Goal: Information Seeking & Learning: Learn about a topic

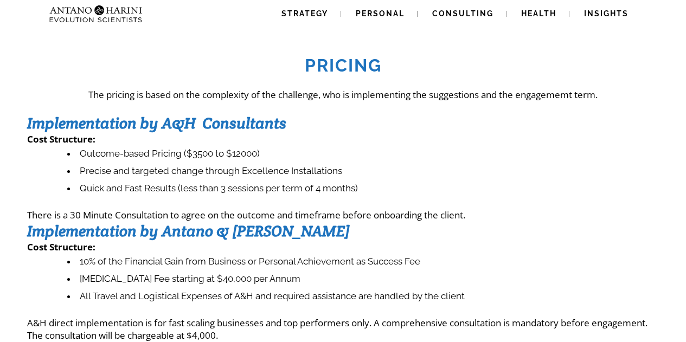
click at [241, 191] on li "Quick and Fast Results (less than 3 sessions per term of 4 months)" at bounding box center [363, 188] width 592 height 17
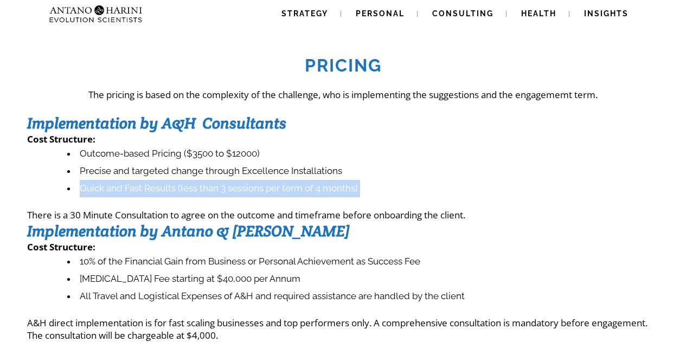
click at [241, 191] on li "Quick and Fast Results (less than 3 sessions per term of 4 months)" at bounding box center [363, 188] width 592 height 17
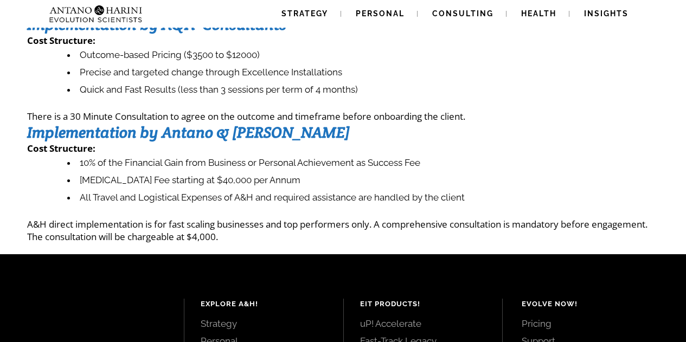
scroll to position [98, 0]
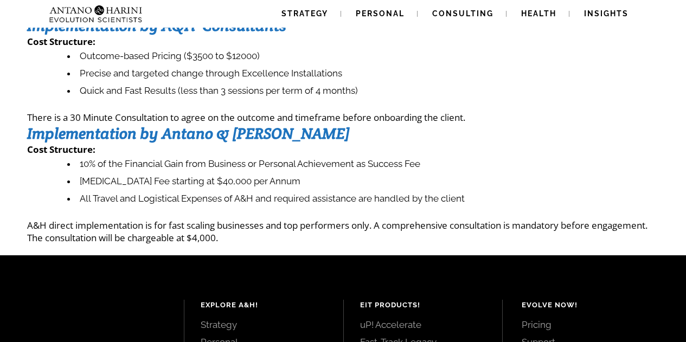
click at [208, 183] on li "[MEDICAL_DATA] Fee starting at $40,000 per Annum" at bounding box center [363, 181] width 592 height 17
click at [361, 6] on link "Personal" at bounding box center [380, 14] width 75 height 28
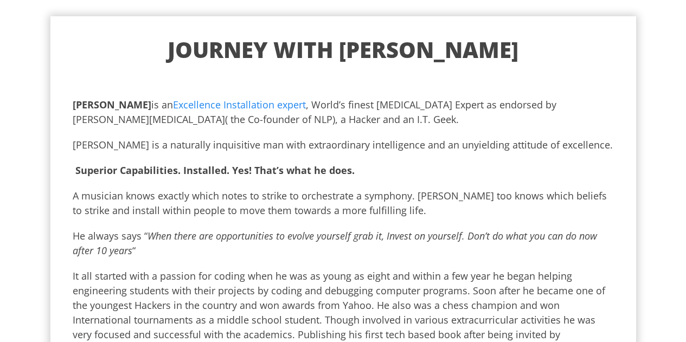
click at [361, 54] on h1 "Journey with Antano" at bounding box center [344, 50] width 542 height 28
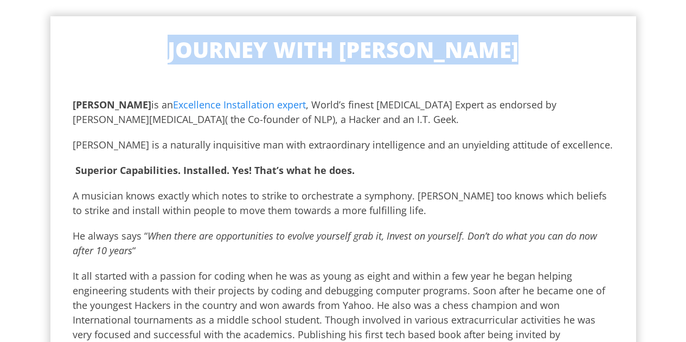
click at [361, 54] on h1 "Journey with Antano" at bounding box center [344, 50] width 542 height 28
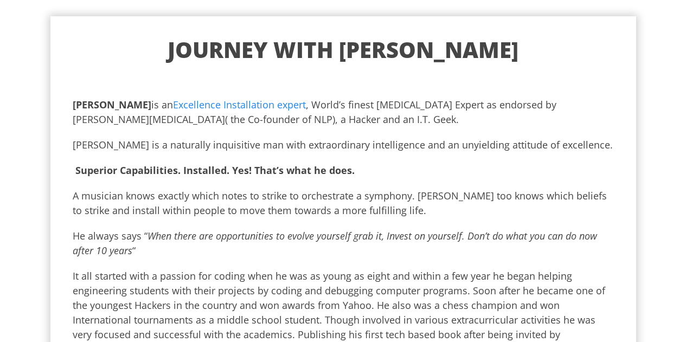
click at [268, 150] on p "Antano is a naturally inquisitive man with extraordinary intelligence and an un…" at bounding box center [344, 145] width 542 height 15
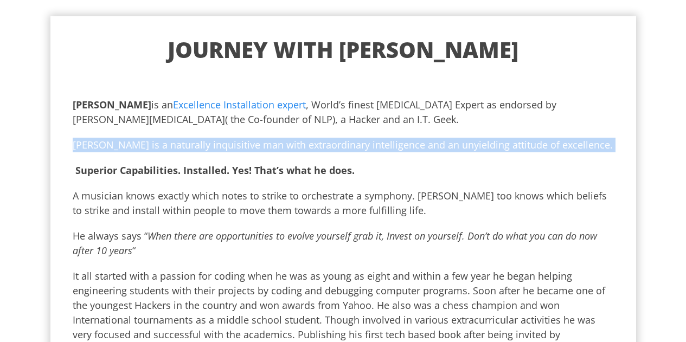
click at [268, 150] on p "Antano is a naturally inquisitive man with extraordinary intelligence and an un…" at bounding box center [344, 145] width 542 height 15
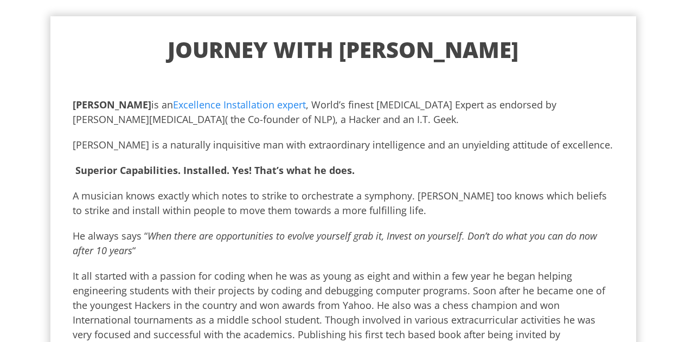
click at [265, 173] on b "Superior Capabilities. Installed. Yes! That’s what he does." at bounding box center [214, 170] width 279 height 13
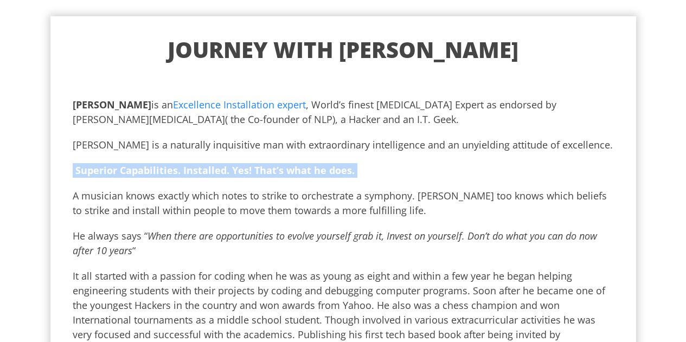
click at [265, 173] on b "Superior Capabilities. Installed. Yes! That’s what he does." at bounding box center [214, 170] width 279 height 13
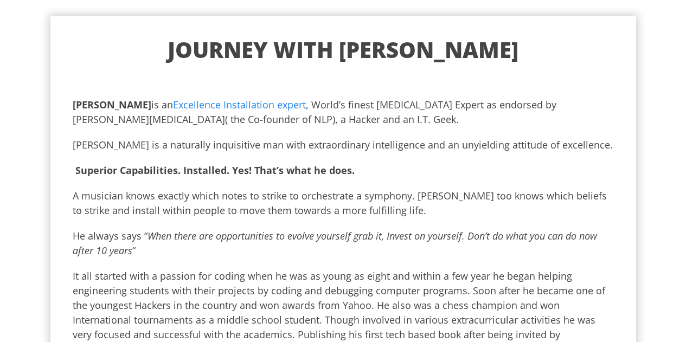
click at [259, 205] on p "A musician knows exactly which notes to strike to orchestrate a symphony. Antan…" at bounding box center [344, 203] width 542 height 29
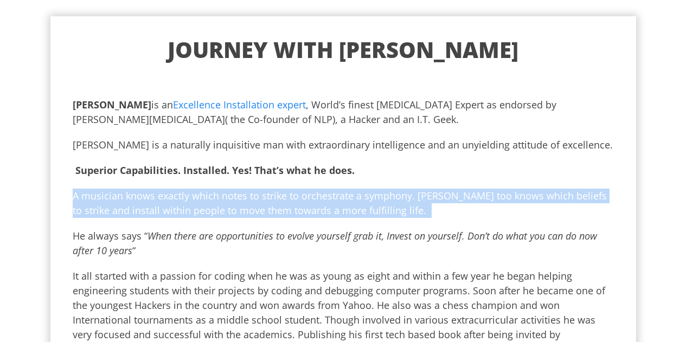
click at [259, 205] on p "A musician knows exactly which notes to strike to orchestrate a symphony. Antan…" at bounding box center [344, 203] width 542 height 29
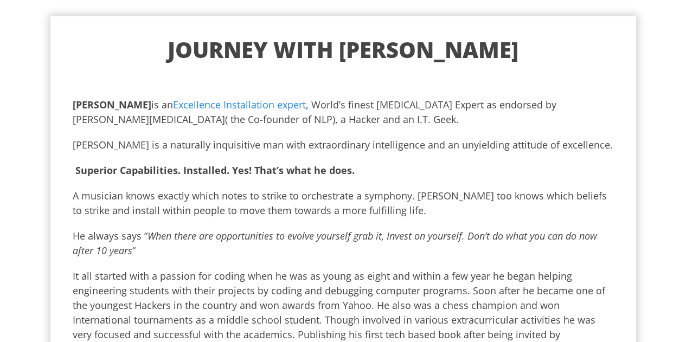
click at [237, 243] on p "He always says “ When there are opportunities to evolve yourself grab it, Inves…" at bounding box center [344, 243] width 542 height 29
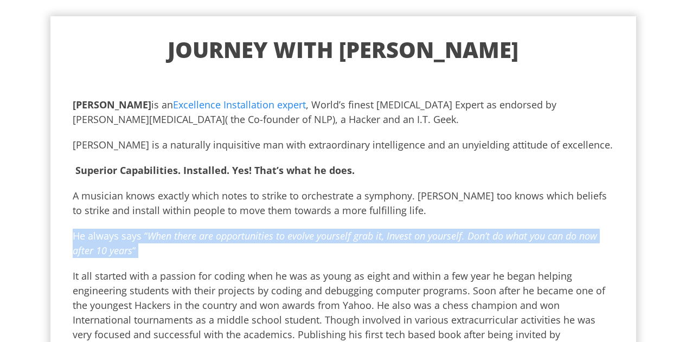
click at [237, 243] on p "He always says “ When there are opportunities to evolve yourself grab it, Inves…" at bounding box center [344, 243] width 542 height 29
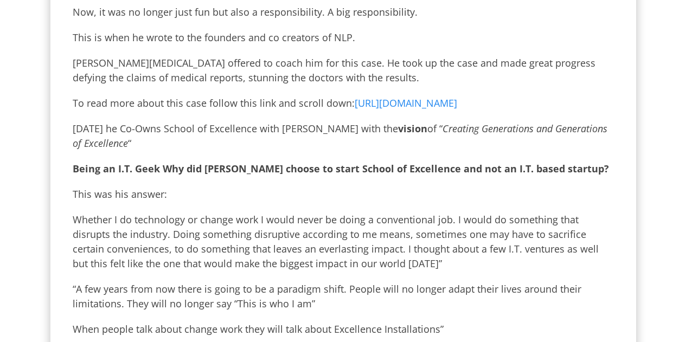
scroll to position [674, 0]
click at [213, 162] on b "Being an I.T. Geek Why did Antano choose to start School of Excellence and not …" at bounding box center [341, 168] width 537 height 13
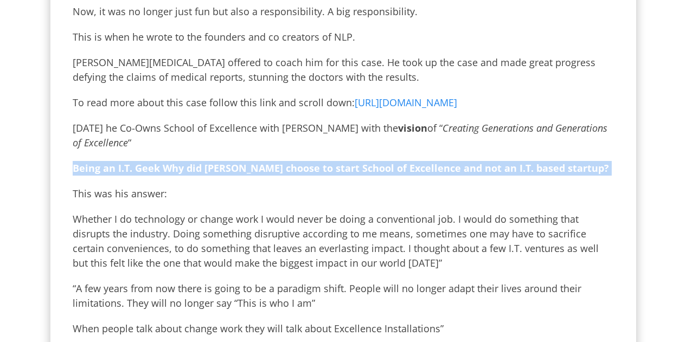
click at [213, 162] on b "Being an I.T. Geek Why did Antano choose to start School of Excellence and not …" at bounding box center [341, 168] width 537 height 13
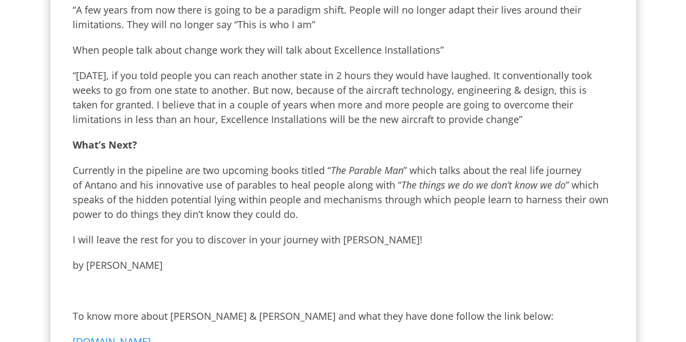
scroll to position [958, 0]
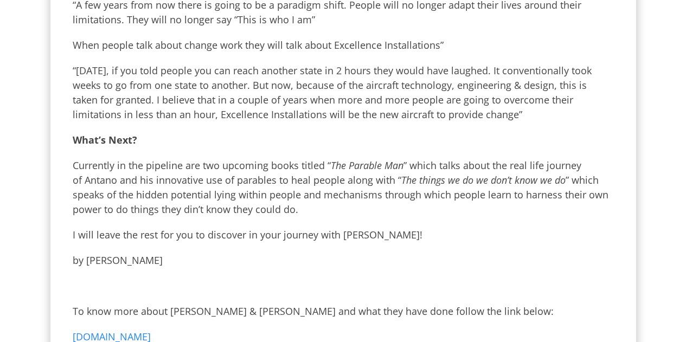
click at [213, 158] on p "Currently in the pipeline are two upcoming books titled “ The Parable Man ” whi…" at bounding box center [344, 187] width 542 height 59
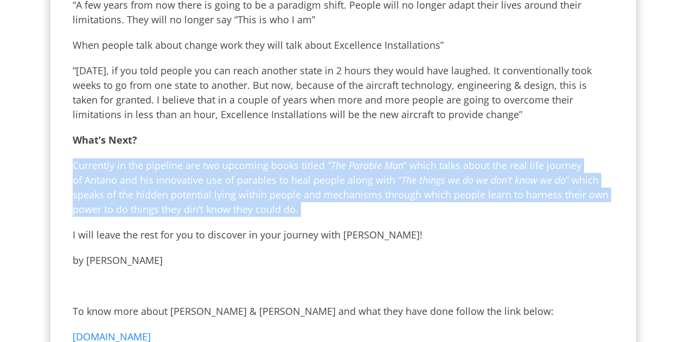
click at [213, 158] on p "Currently in the pipeline are two upcoming books titled “ The Parable Man ” whi…" at bounding box center [344, 187] width 542 height 59
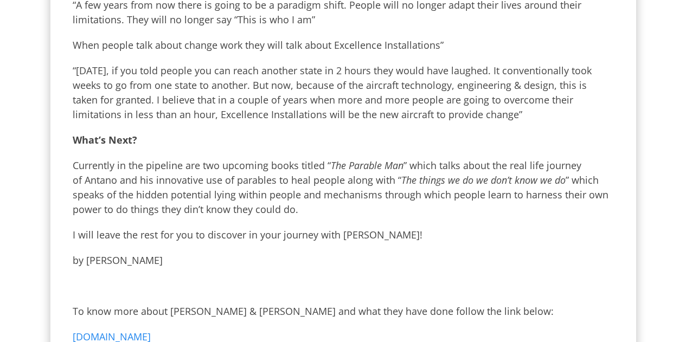
click at [219, 97] on p "“200 years ago, if you told people you can reach another state in 2 hours they …" at bounding box center [344, 92] width 542 height 59
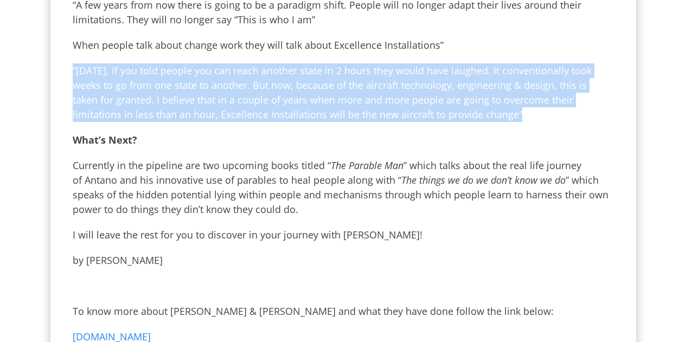
click at [219, 97] on p "“200 years ago, if you told people you can reach another state in 2 hours they …" at bounding box center [344, 92] width 542 height 59
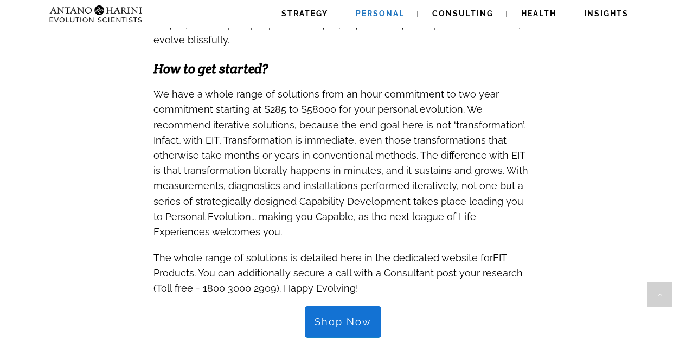
scroll to position [1041, 0]
drag, startPoint x: 258, startPoint y: 81, endPoint x: 334, endPoint y: 75, distance: 75.7
click at [334, 89] on span "We have a whole range of solutions from an hour commitment to two year commitme…" at bounding box center [341, 163] width 375 height 149
click at [272, 127] on span "We have a whole range of solutions from an hour commitment to two year commitme…" at bounding box center [341, 163] width 375 height 149
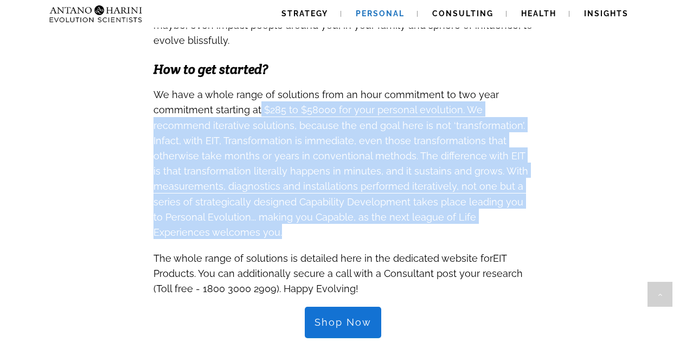
drag, startPoint x: 259, startPoint y: 74, endPoint x: 335, endPoint y: 202, distance: 148.4
click at [335, 202] on h3 "We have a whole range of solutions from an hour commitment to two year commitme…" at bounding box center [344, 162] width 380 height 153
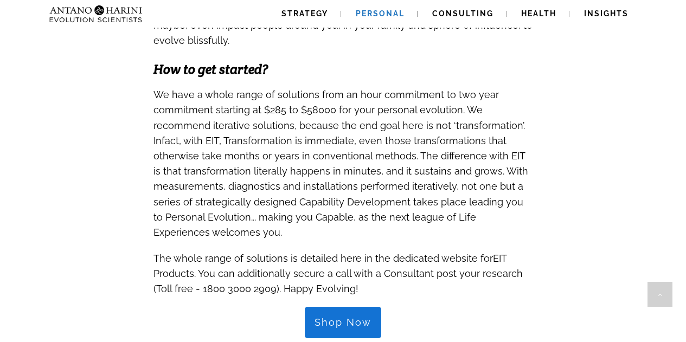
click at [226, 89] on span "We have a whole range of solutions from an hour commitment to two year commitme…" at bounding box center [341, 163] width 375 height 149
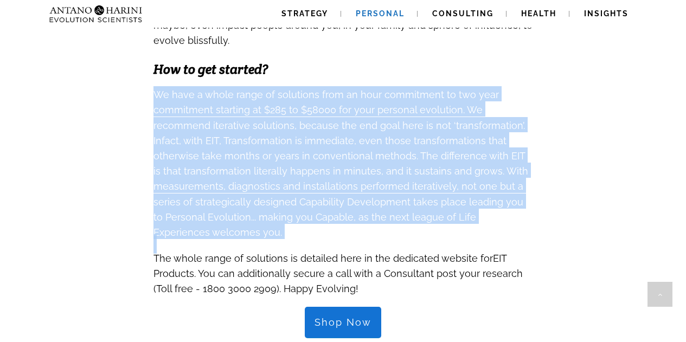
click at [226, 89] on span "We have a whole range of solutions from an hour commitment to two year commitme…" at bounding box center [341, 163] width 375 height 149
drag, startPoint x: 224, startPoint y: 67, endPoint x: 292, endPoint y: 212, distance: 160.9
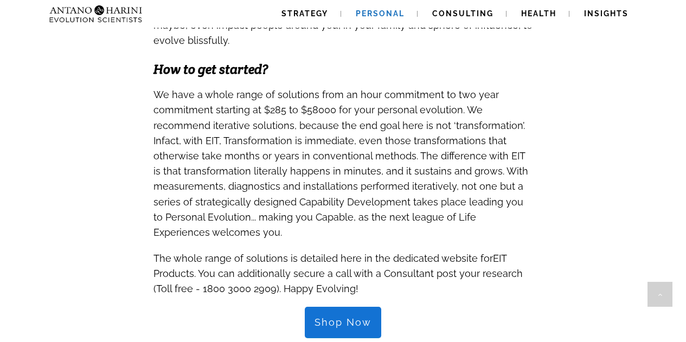
click at [266, 253] on span "The whole range of solutions is detailed here in the dedicated website for" at bounding box center [324, 258] width 340 height 11
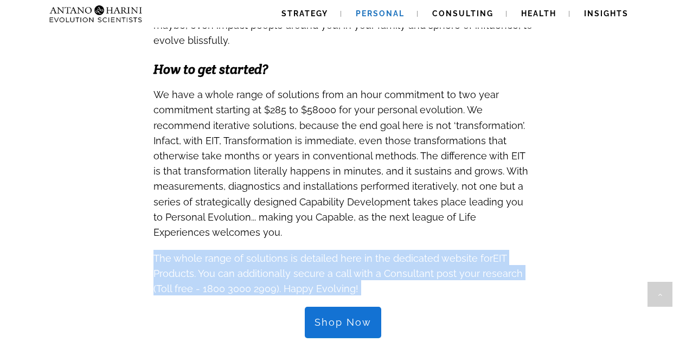
click at [266, 253] on span "The whole range of solutions is detailed here in the dedicated website for" at bounding box center [324, 258] width 340 height 11
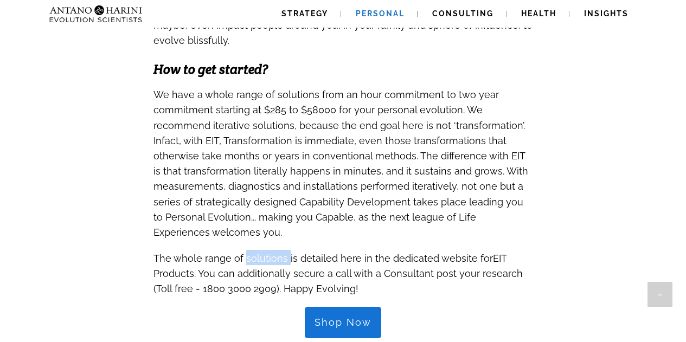
click at [266, 253] on span "The whole range of solutions is detailed here in the dedicated website for" at bounding box center [324, 258] width 340 height 11
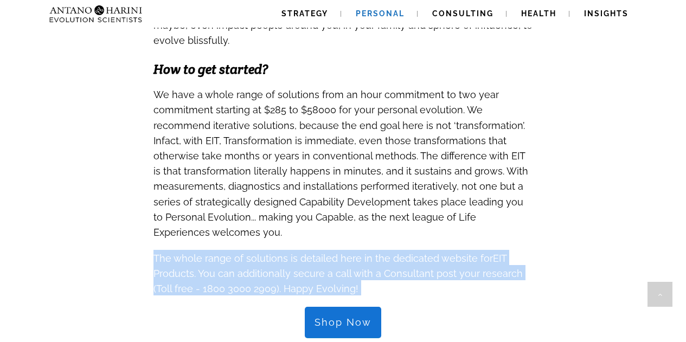
click at [266, 253] on span "The whole range of solutions is detailed here in the dedicated website for" at bounding box center [324, 258] width 340 height 11
click at [271, 268] on span ". You can additionally secure a call with a Consultant post your research (Toll…" at bounding box center [339, 281] width 370 height 27
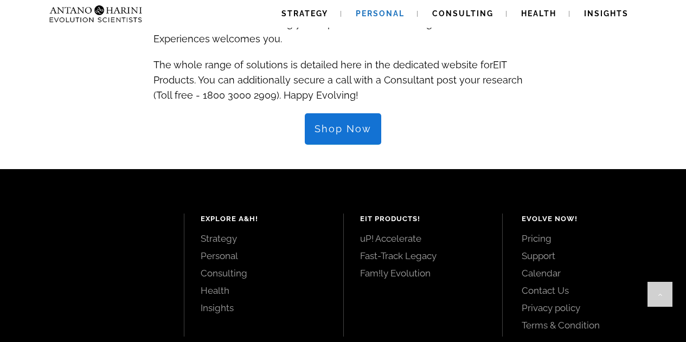
scroll to position [1237, 0]
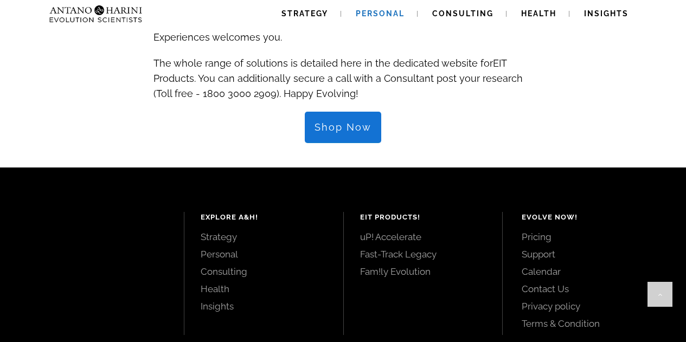
click at [424, 249] on link "Fast-Track Legacy" at bounding box center [423, 255] width 126 height 12
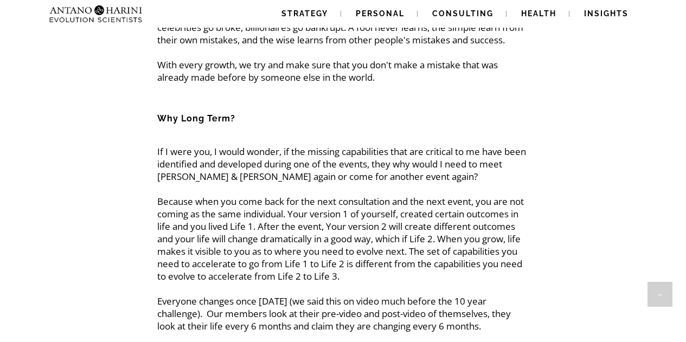
scroll to position [1152, 0]
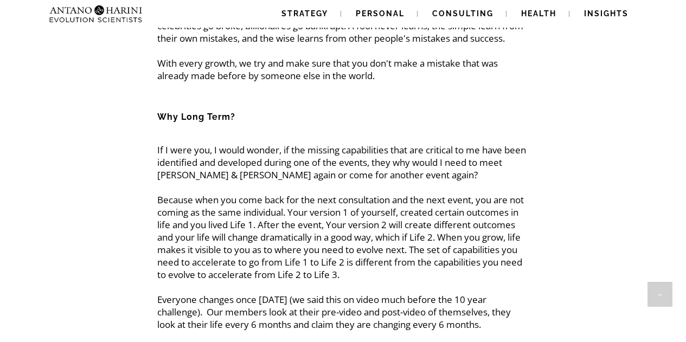
click at [240, 238] on p "If I were you, I would wonder, if the missing capabilities that are critical to…" at bounding box center [343, 281] width 372 height 275
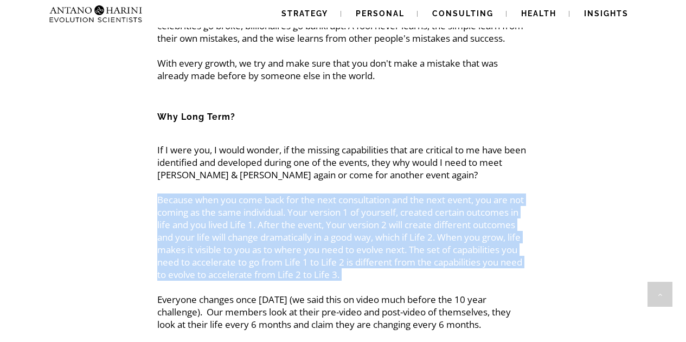
click at [240, 238] on p "If I were you, I would wonder, if the missing capabilities that are critical to…" at bounding box center [343, 281] width 372 height 275
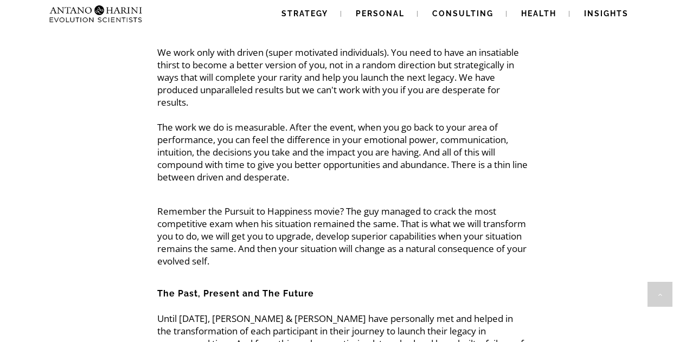
scroll to position [1587, 0]
click at [239, 236] on p "Remember the Pursuit to Happiness movie? The guy managed to crack the most comp…" at bounding box center [343, 236] width 372 height 62
